Goal: Find specific page/section: Find specific page/section

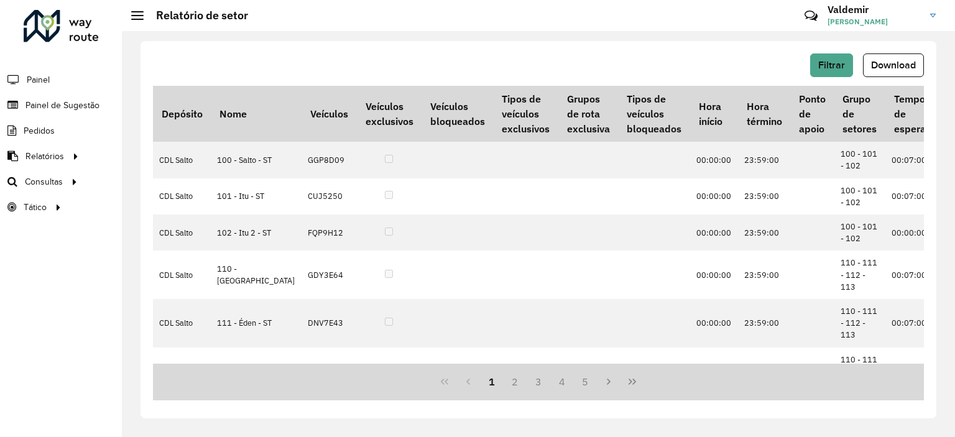
click at [52, 81] on li "Painel" at bounding box center [61, 80] width 122 height 26
click at [38, 80] on span "Painel" at bounding box center [39, 79] width 25 height 13
click at [42, 22] on div at bounding box center [61, 26] width 75 height 32
